Goal: Navigation & Orientation: Find specific page/section

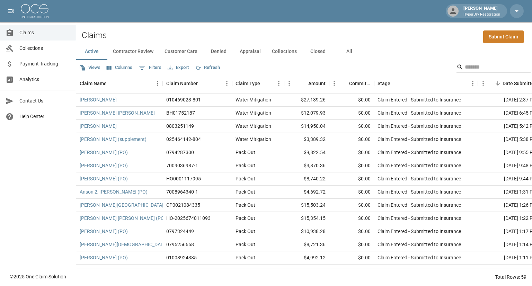
click at [37, 82] on span "Analytics" at bounding box center [44, 79] width 51 height 7
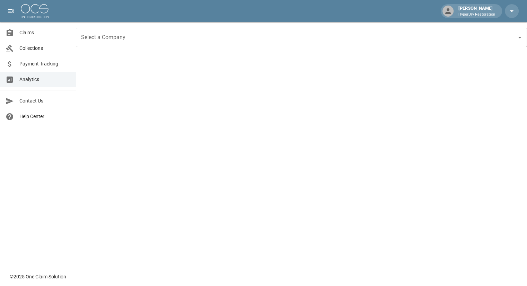
click at [50, 47] on span "Collections" at bounding box center [44, 48] width 51 height 7
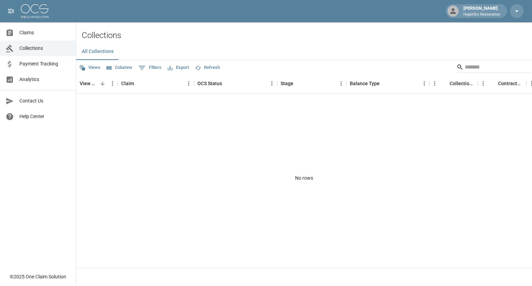
click at [51, 65] on span "Payment Tracking" at bounding box center [44, 63] width 51 height 7
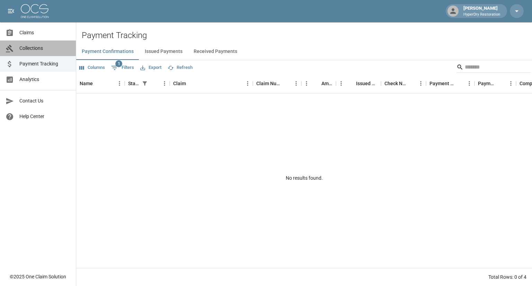
click at [35, 50] on span "Collections" at bounding box center [44, 48] width 51 height 7
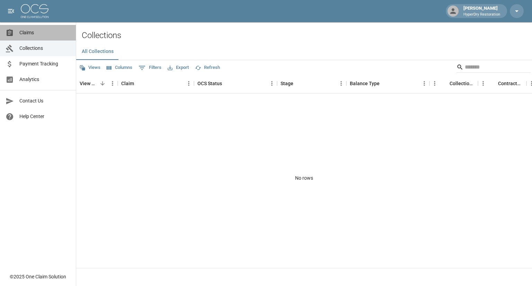
click at [39, 35] on span "Claims" at bounding box center [44, 32] width 51 height 7
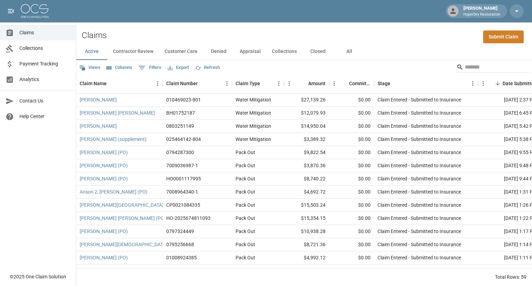
click at [47, 62] on span "Payment Tracking" at bounding box center [44, 63] width 51 height 7
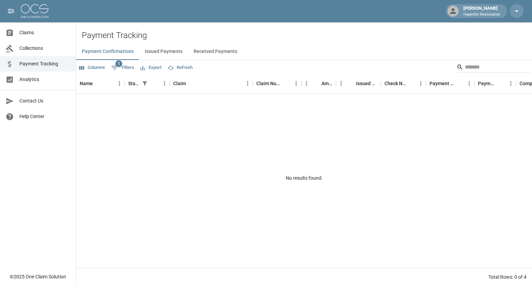
click at [32, 79] on span "Analytics" at bounding box center [44, 79] width 51 height 7
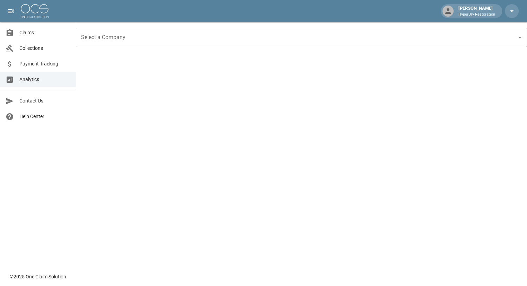
click at [39, 47] on span "Collections" at bounding box center [44, 48] width 51 height 7
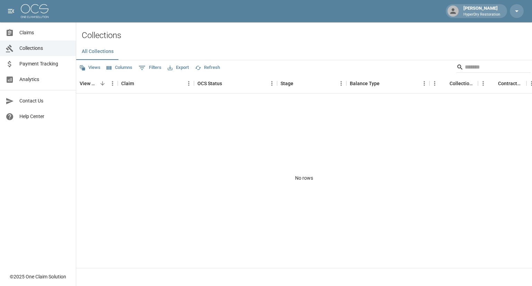
click at [39, 28] on link "Claims" at bounding box center [38, 33] width 76 height 16
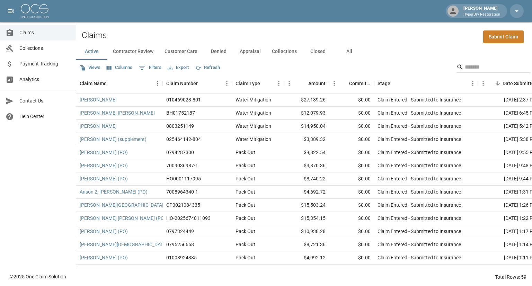
click at [50, 71] on link "Payment Tracking" at bounding box center [38, 64] width 76 height 16
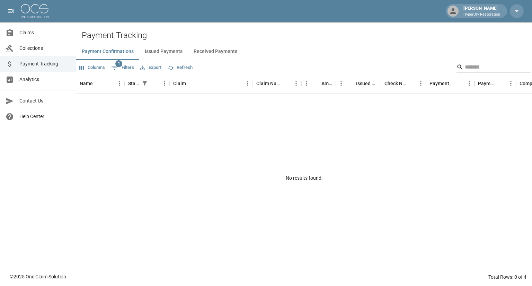
click at [234, 51] on button "Received Payments" at bounding box center [215, 51] width 55 height 17
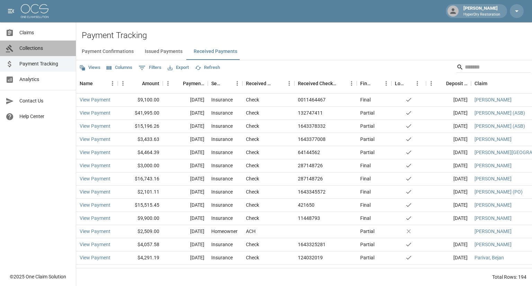
click at [51, 54] on link "Collections" at bounding box center [38, 49] width 76 height 16
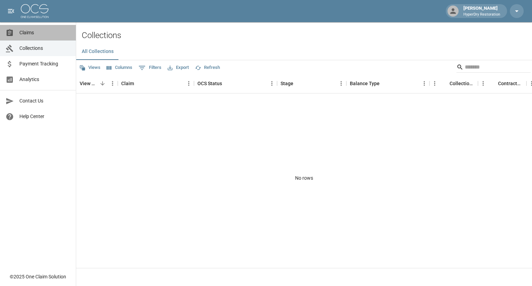
click at [32, 31] on span "Claims" at bounding box center [44, 32] width 51 height 7
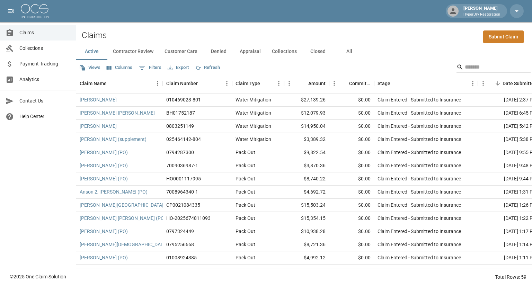
click at [44, 63] on span "Payment Tracking" at bounding box center [44, 63] width 51 height 7
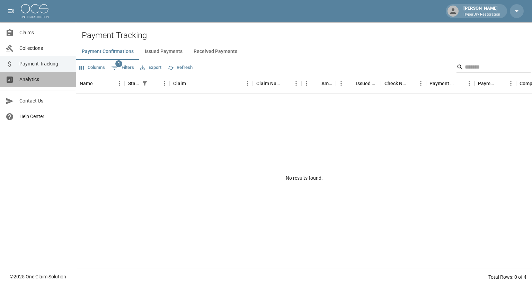
click at [41, 83] on span "Analytics" at bounding box center [44, 79] width 51 height 7
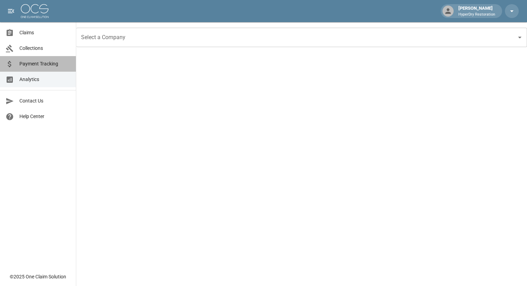
click at [53, 62] on span "Payment Tracking" at bounding box center [44, 63] width 51 height 7
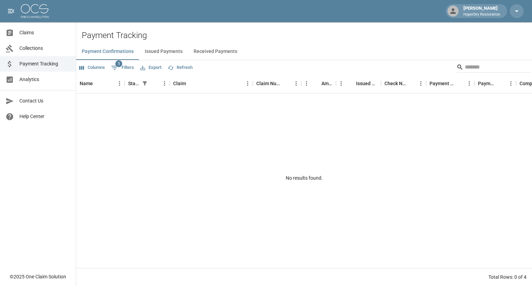
click at [213, 49] on button "Received Payments" at bounding box center [215, 51] width 55 height 17
